Goal: Navigation & Orientation: Find specific page/section

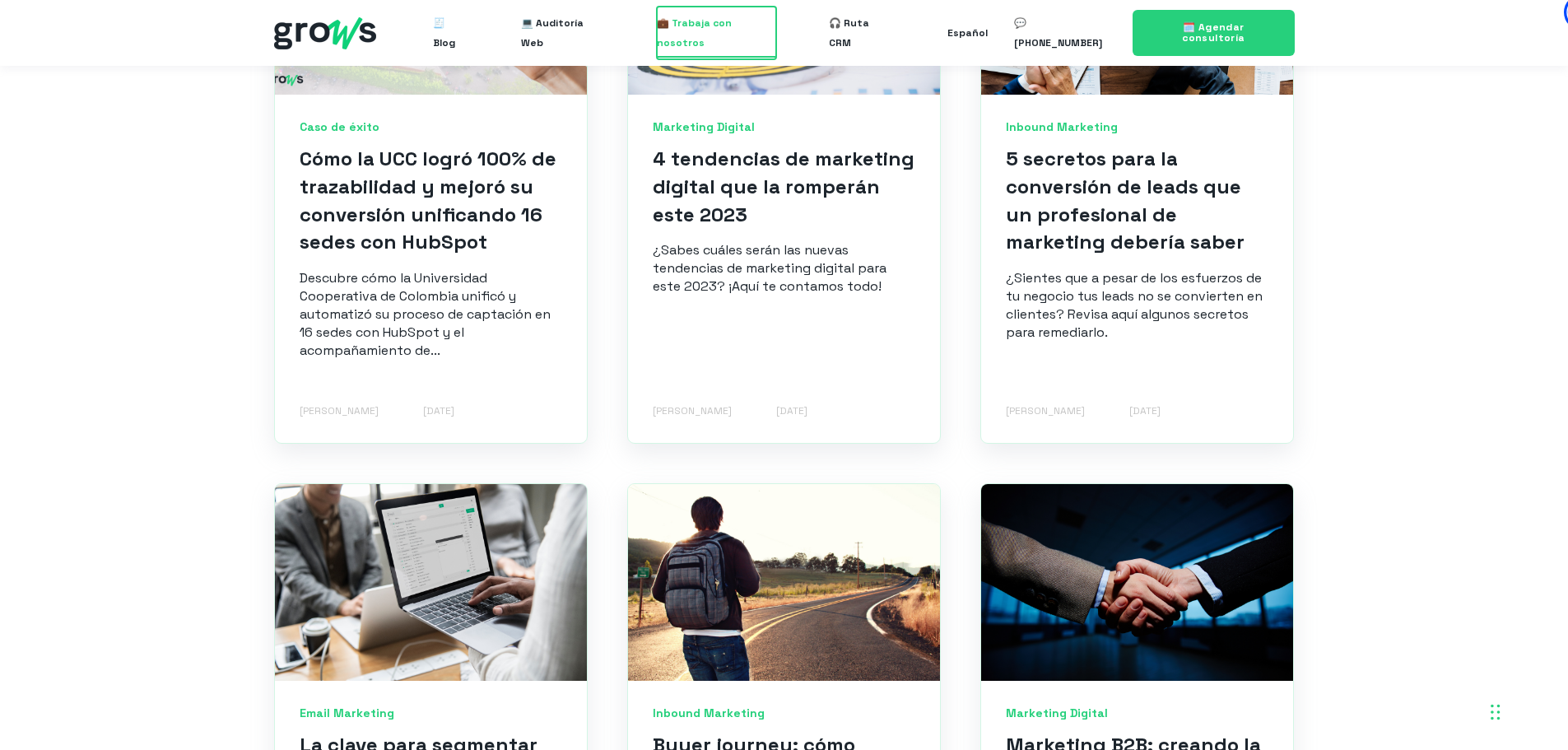
scroll to position [466, 0]
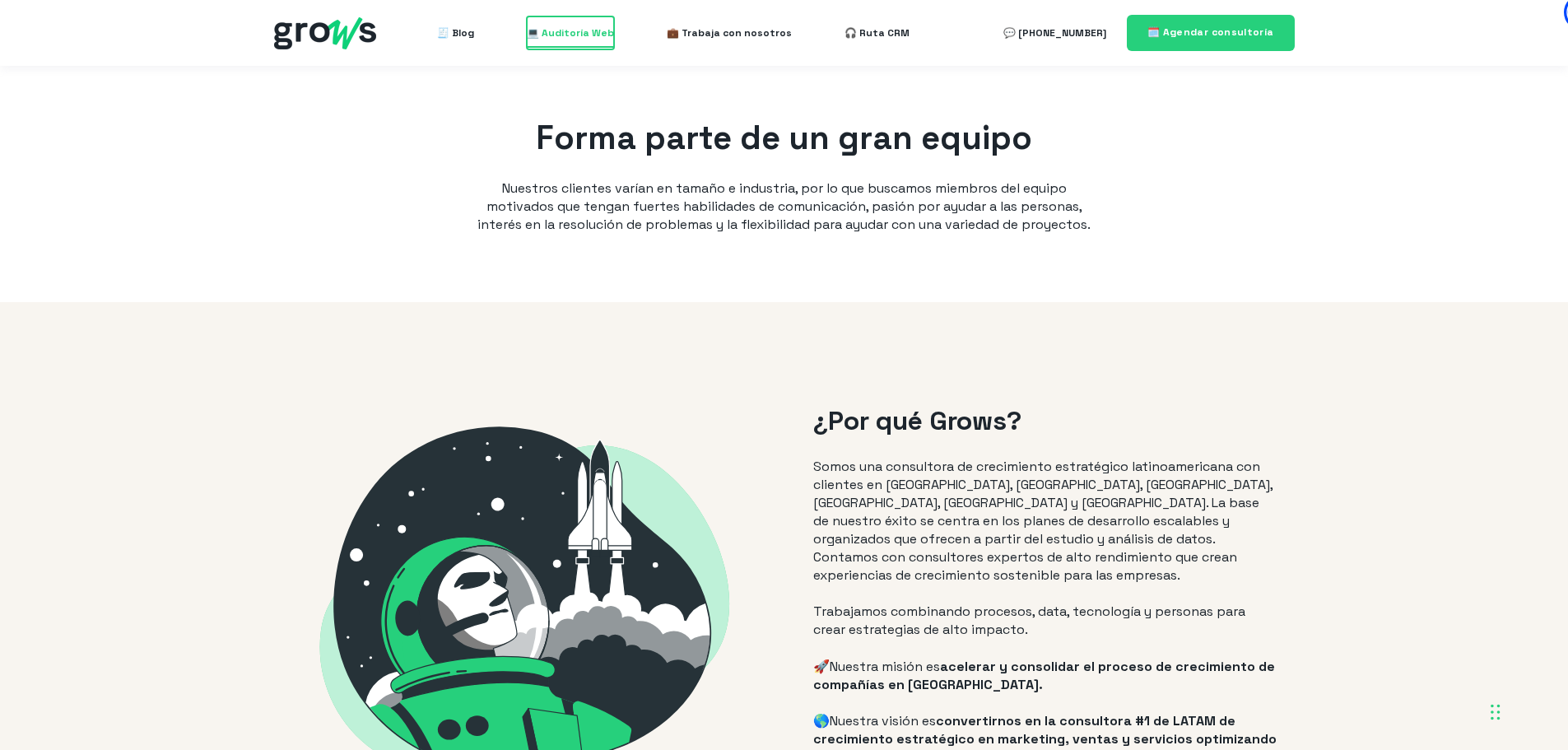
click at [590, 40] on span "💻 Auditoría Web" at bounding box center [570, 33] width 88 height 33
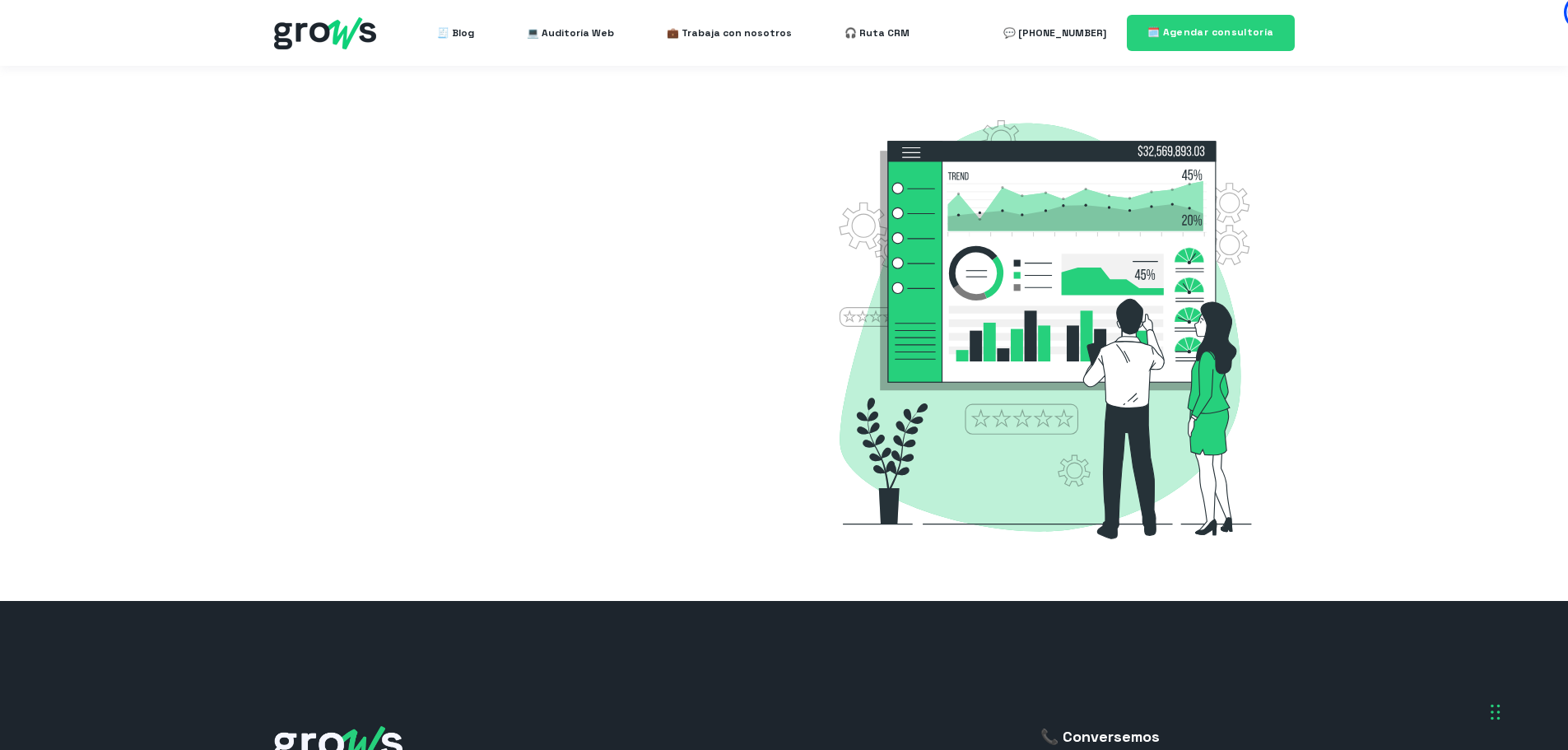
select select "PE"
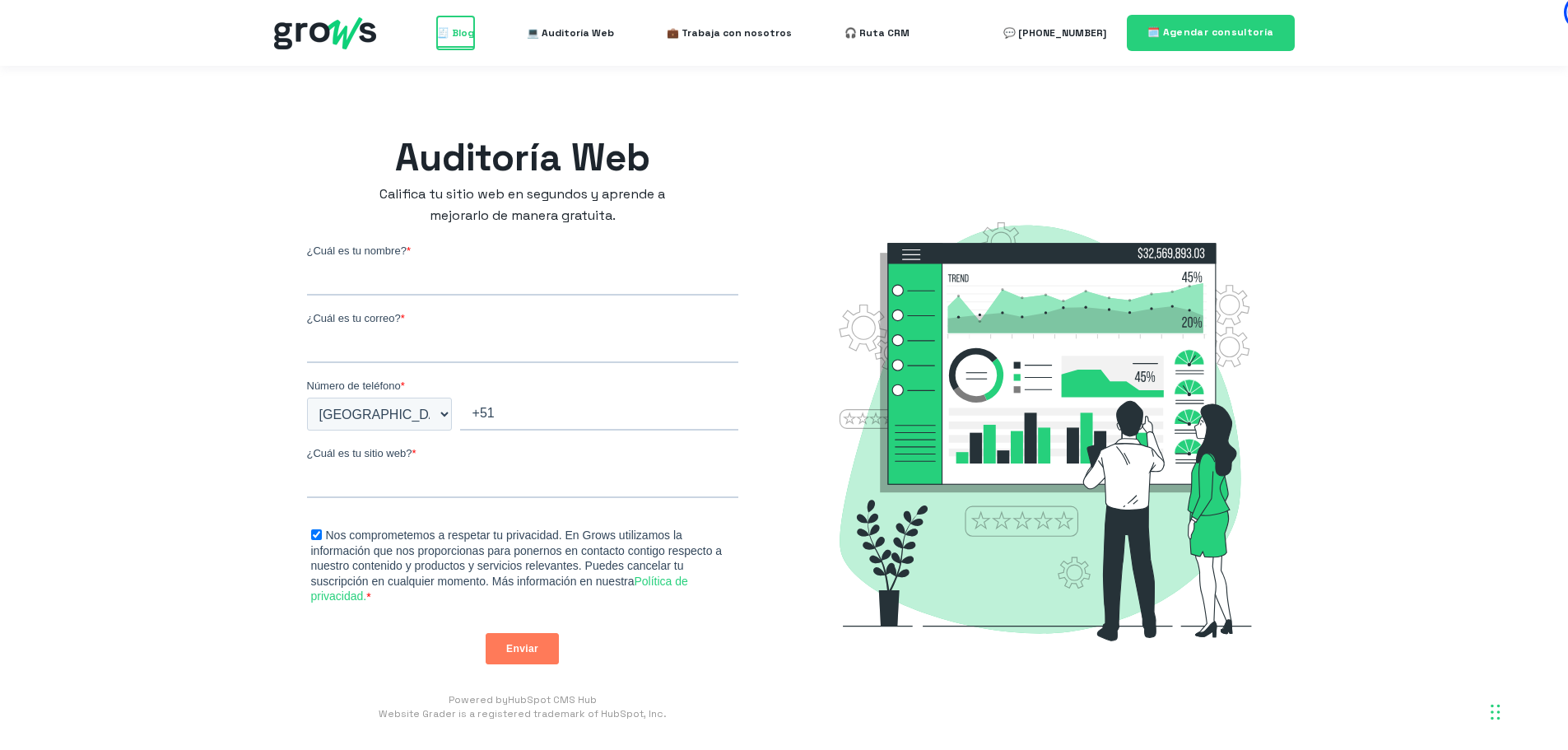
click at [469, 31] on span "🧾 Blog" at bounding box center [455, 33] width 37 height 33
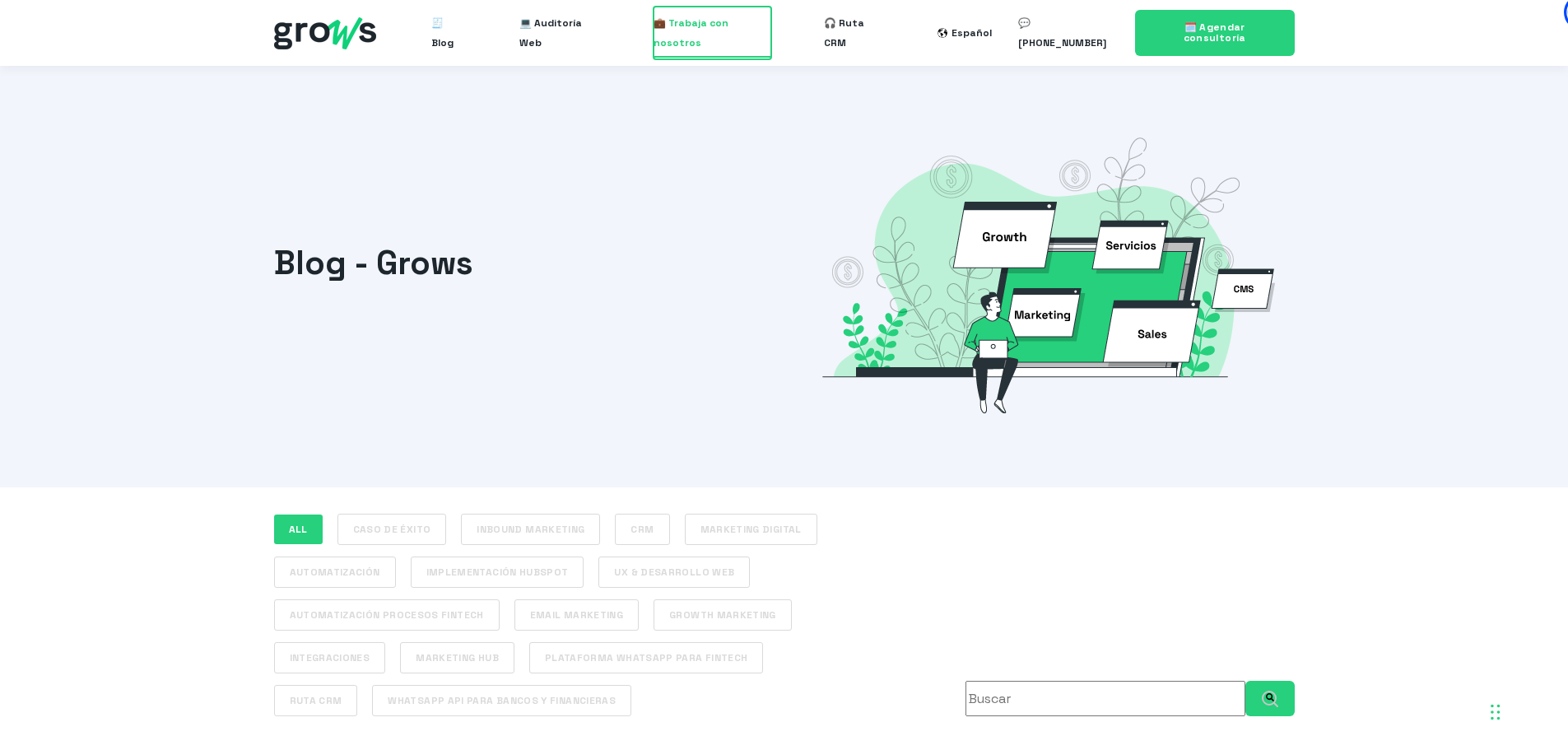
click at [771, 34] on span "💼 Trabaja con nosotros" at bounding box center [712, 33] width 118 height 53
